Goal: Check status

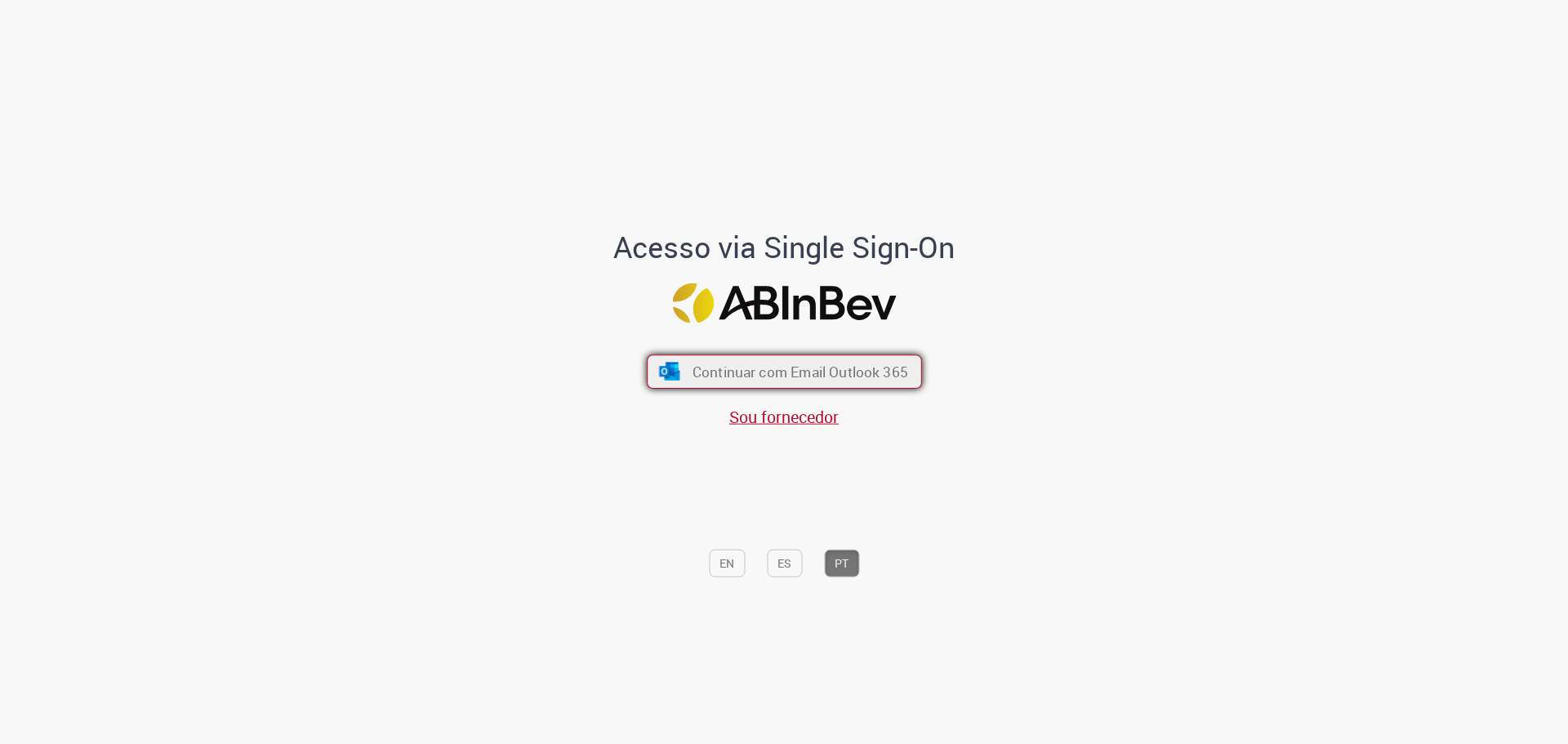
click at [853, 381] on span "Continuar com Email Outlook 365" at bounding box center [799, 372] width 216 height 19
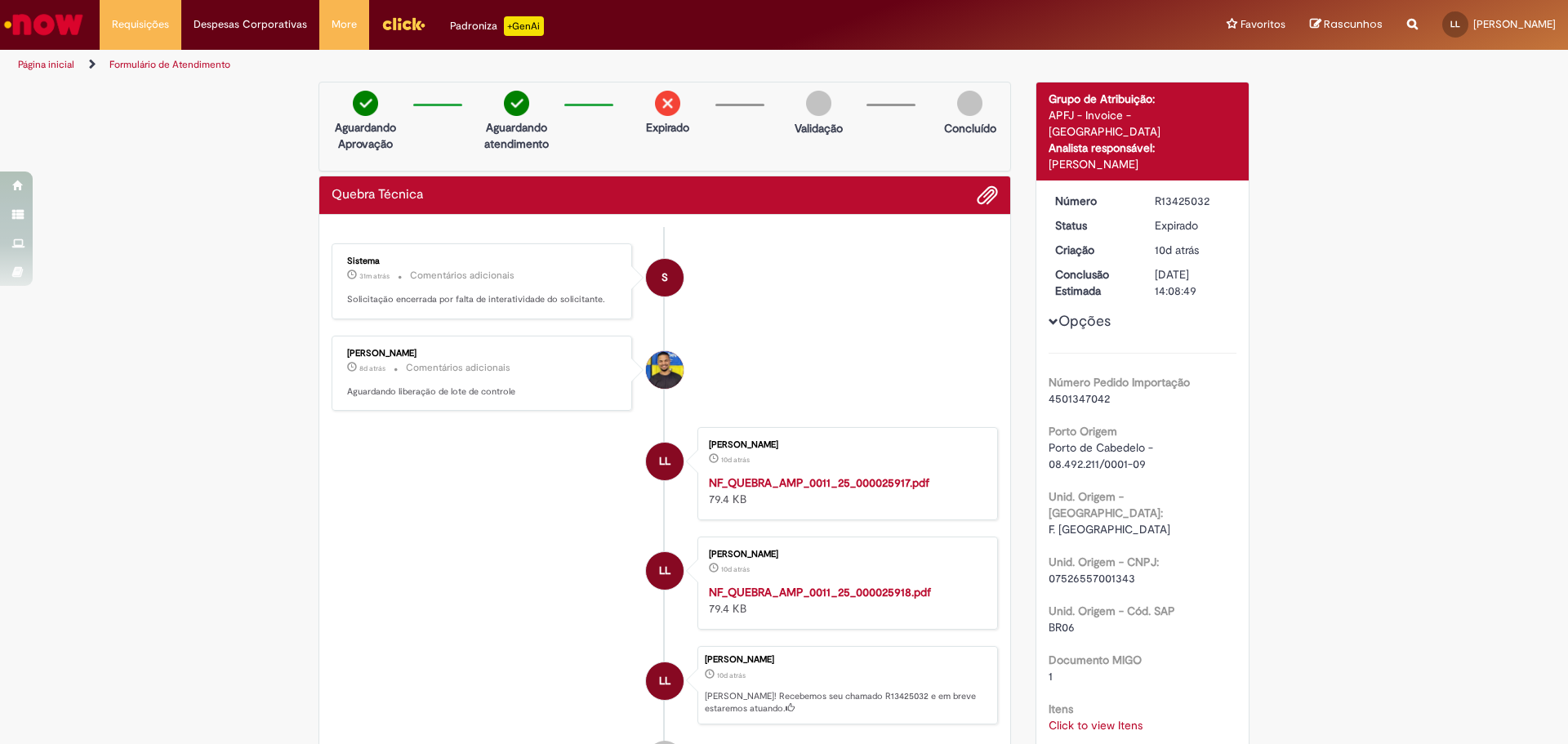
click at [562, 301] on p "Solicitação encerrada por falta de interatividade do solicitante." at bounding box center [482, 299] width 272 height 13
click at [480, 392] on p "Aguardando liberação de lote de controle" at bounding box center [482, 391] width 272 height 13
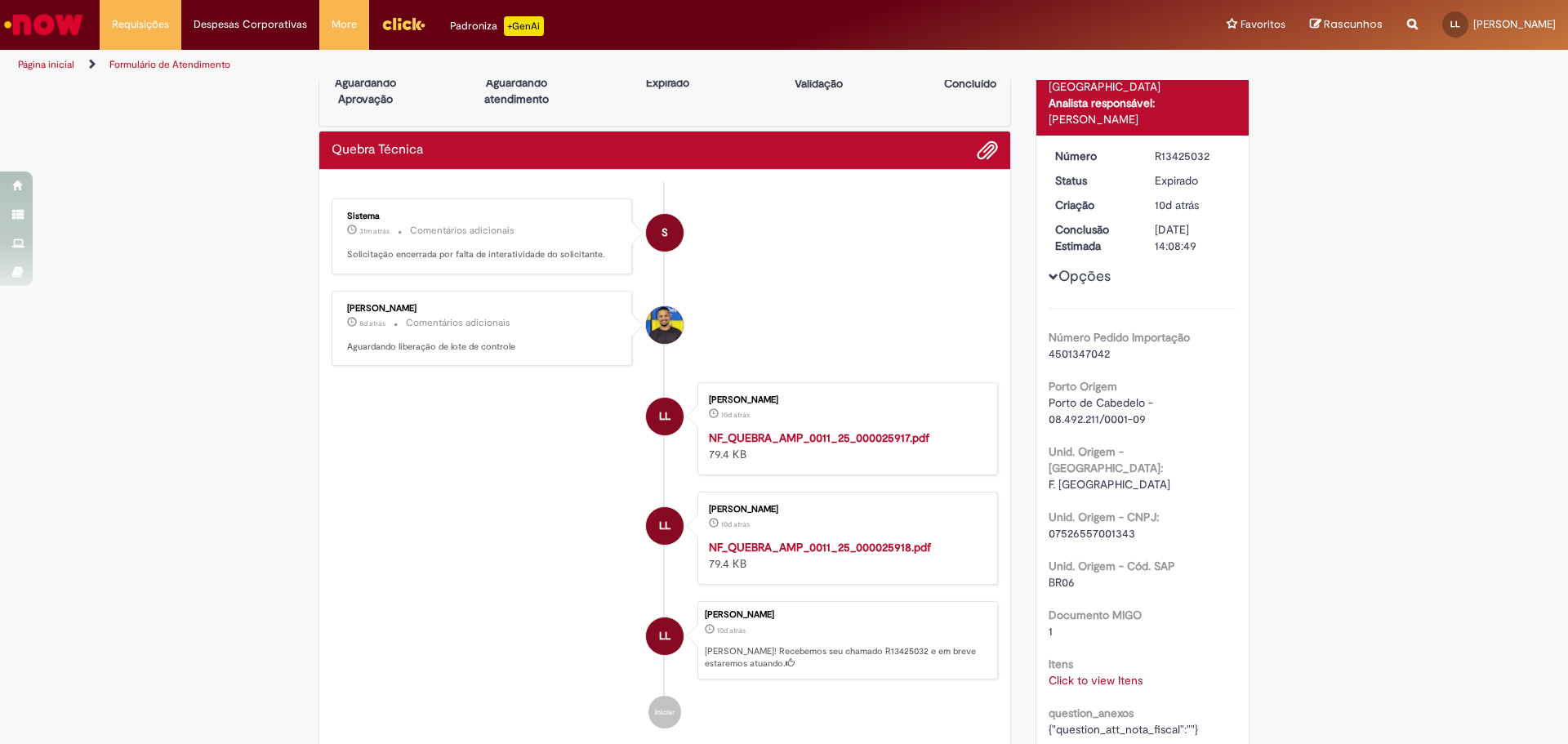
scroll to position [82, 0]
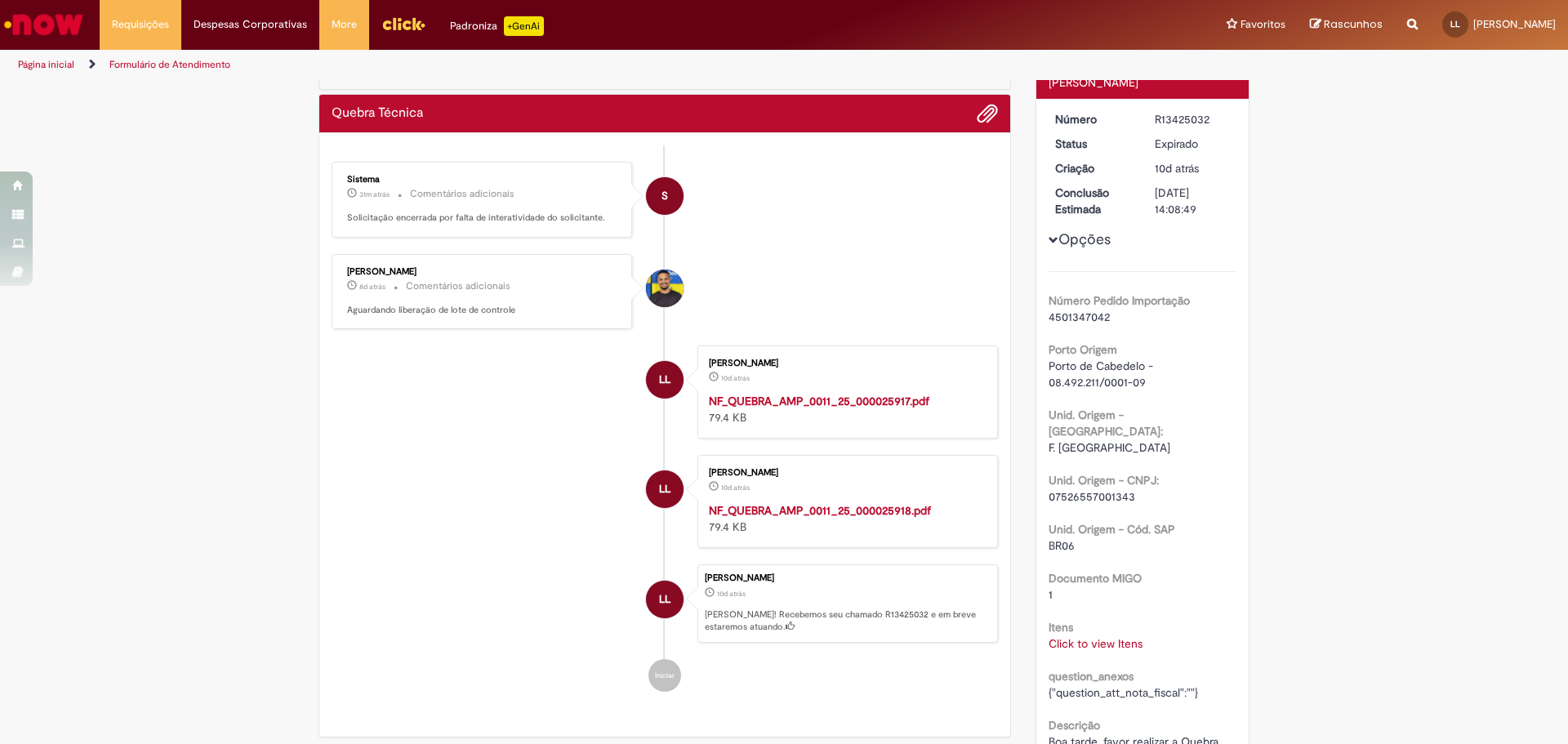
click at [853, 304] on li "[PERSON_NAME] 8d atrás 8 dias atrás Comentários adicionais Aguardando liberação…" at bounding box center [665, 291] width 666 height 76
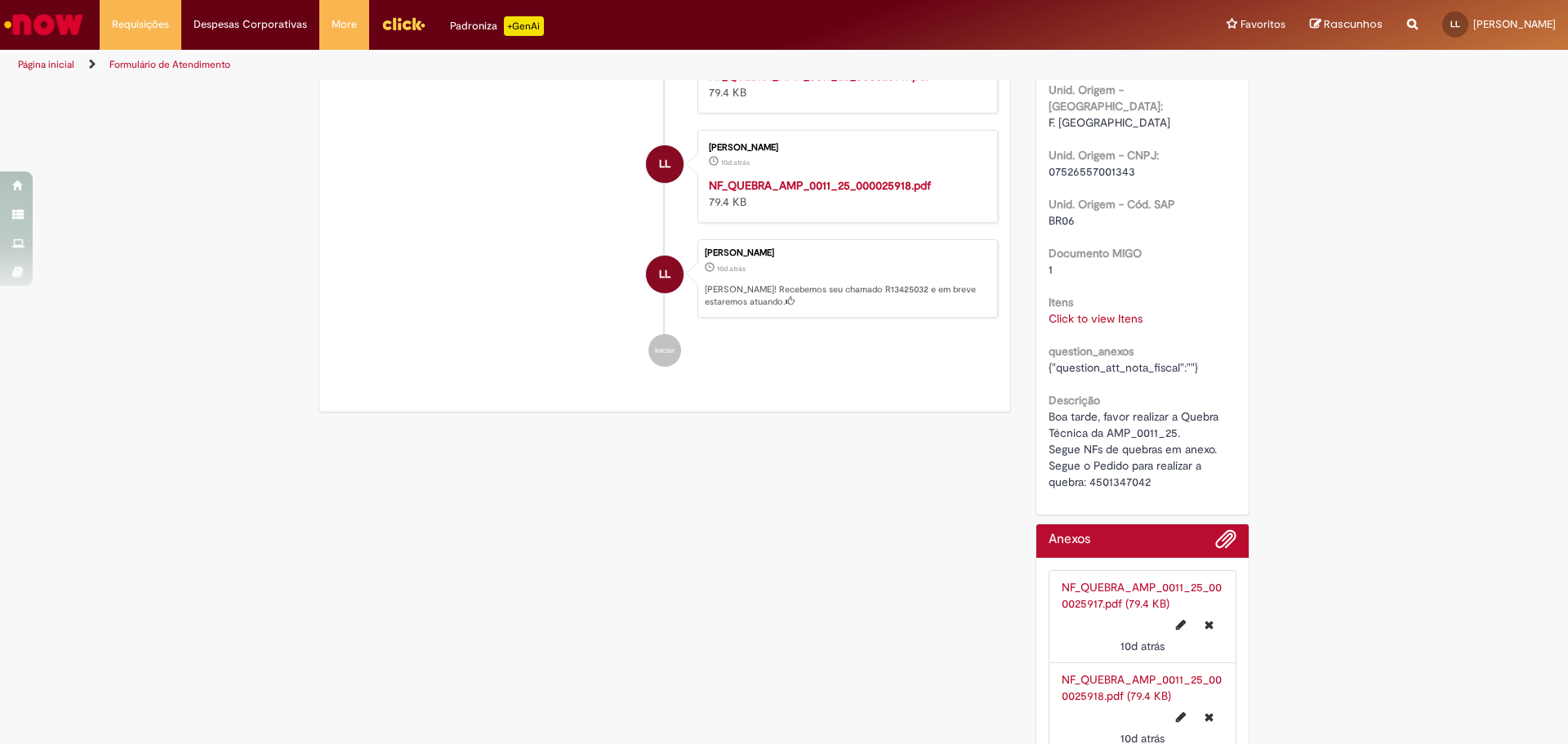
scroll to position [0, 0]
